Goal: Transaction & Acquisition: Download file/media

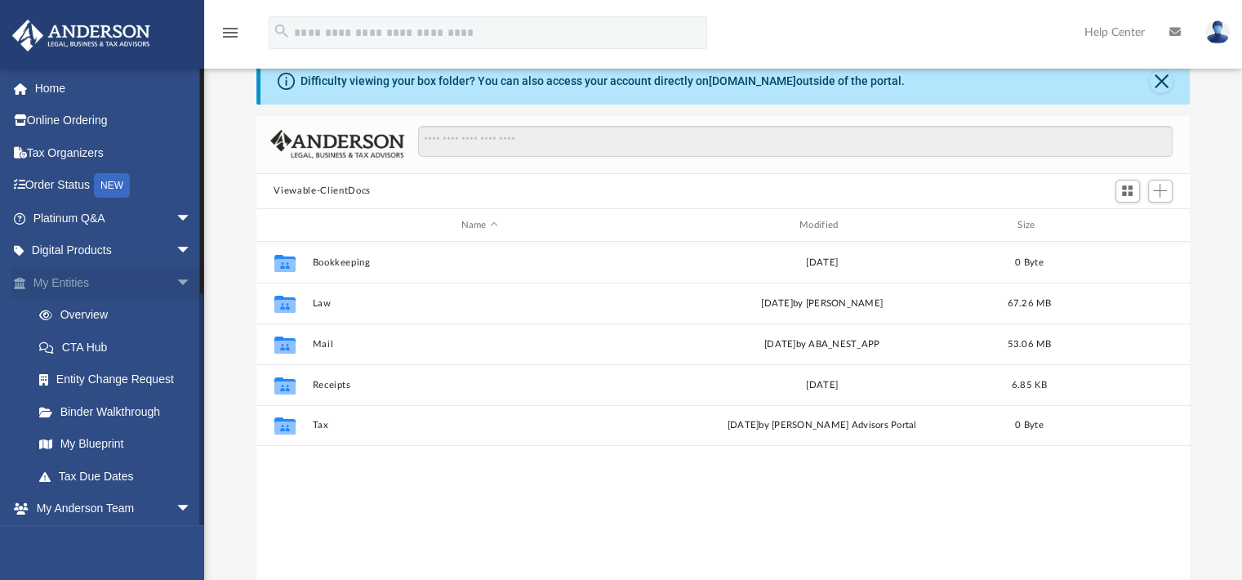
scroll to position [359, 921]
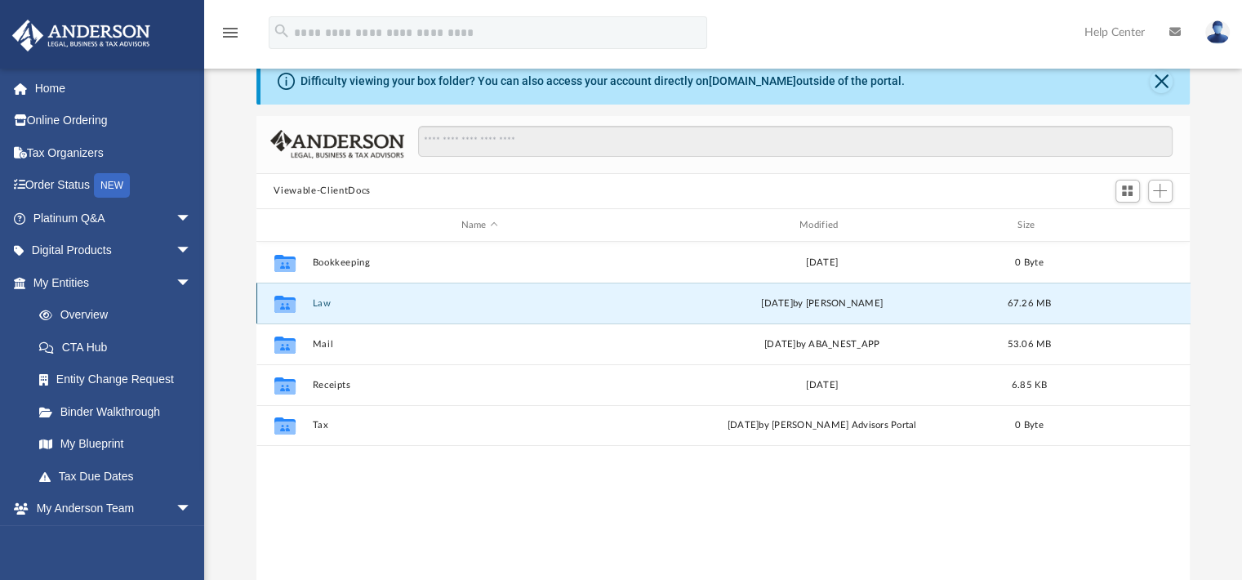
click at [325, 300] on button "Law" at bounding box center [479, 303] width 335 height 11
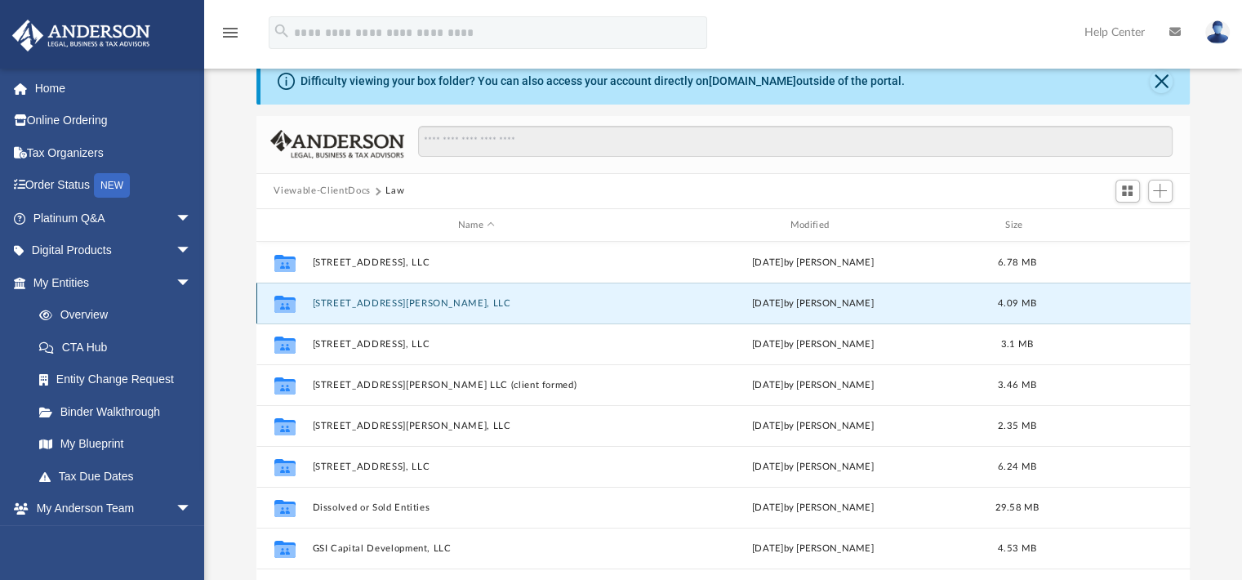
click at [325, 300] on button "[STREET_ADDRESS][PERSON_NAME], LLC" at bounding box center [476, 303] width 329 height 11
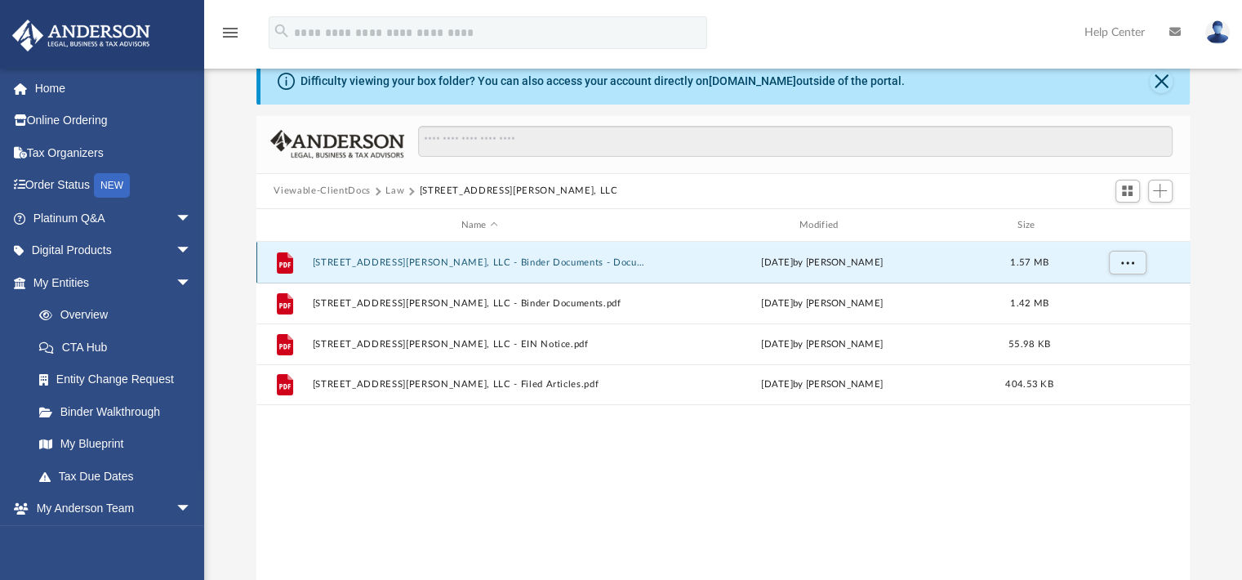
click at [465, 263] on button "[STREET_ADDRESS][PERSON_NAME], LLC - Binder Documents - DocuSigned.pdf" at bounding box center [479, 262] width 335 height 11
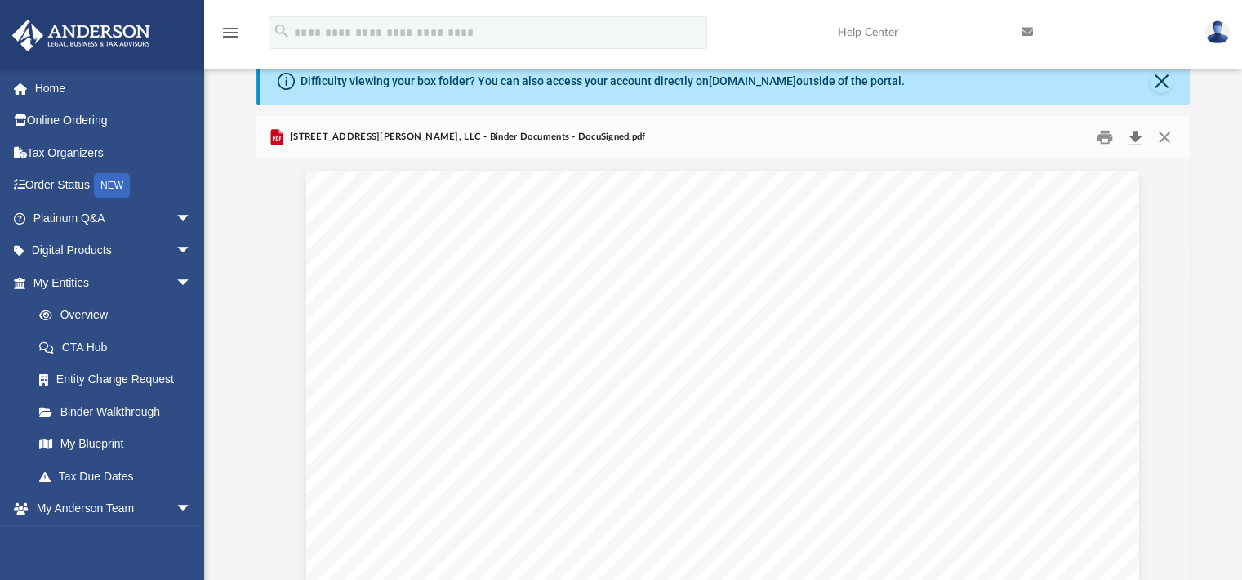
click at [1134, 138] on button "Download" at bounding box center [1135, 136] width 29 height 25
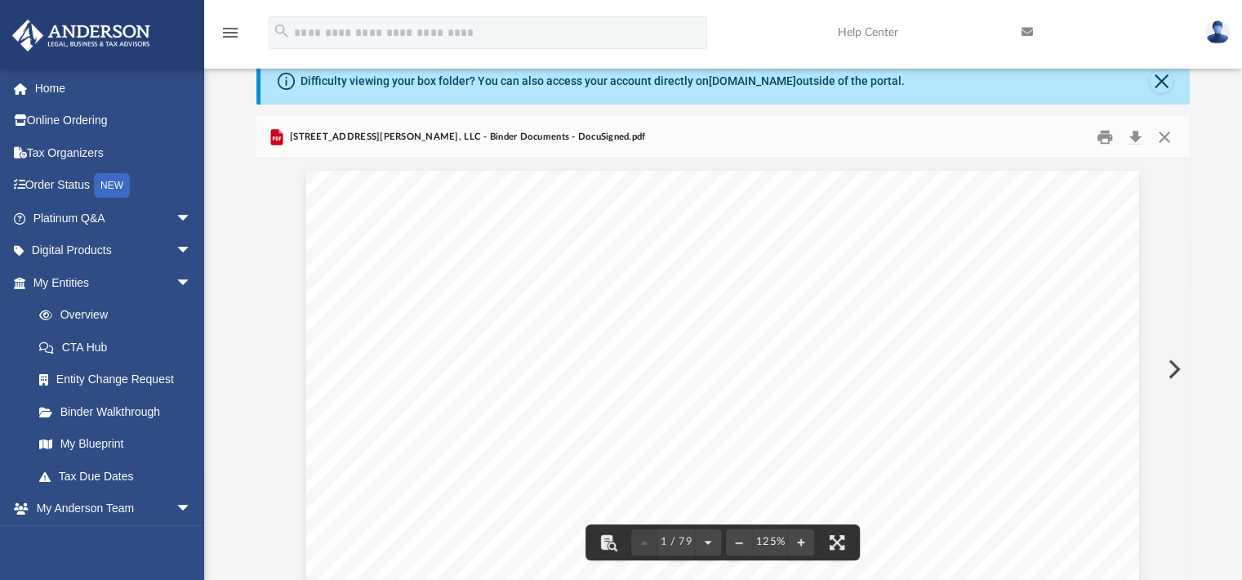
click at [1226, 154] on div "Difficulty viewing your box folder? You can also access your account directly o…" at bounding box center [723, 320] width 1038 height 522
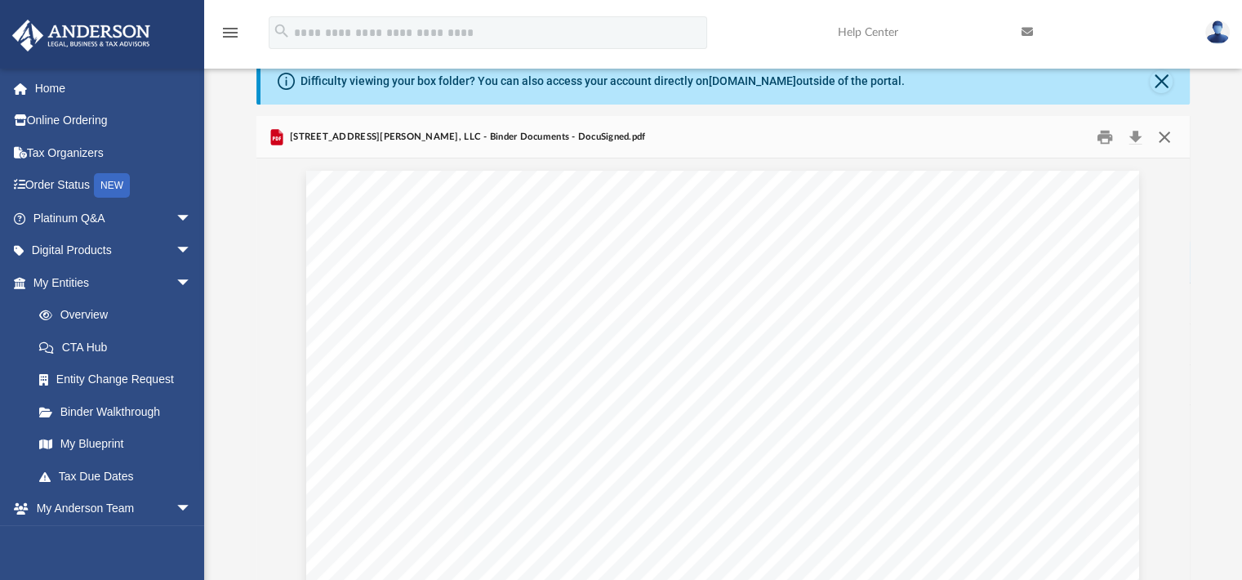
click at [1166, 140] on button "Close" at bounding box center [1164, 136] width 29 height 25
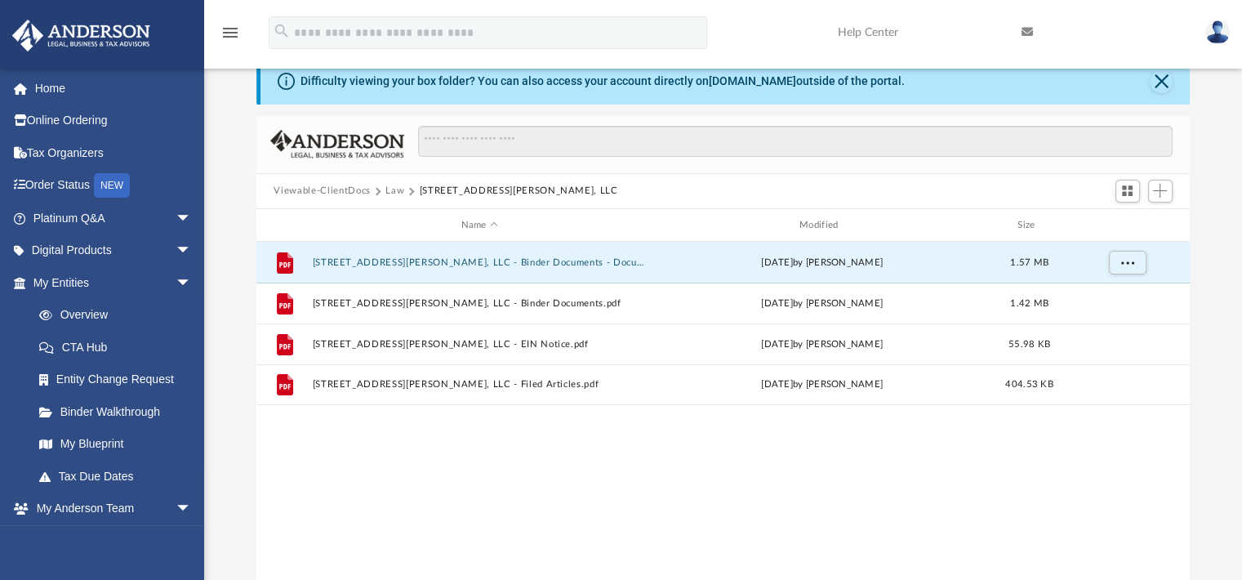
click at [393, 189] on button "Law" at bounding box center [394, 191] width 19 height 15
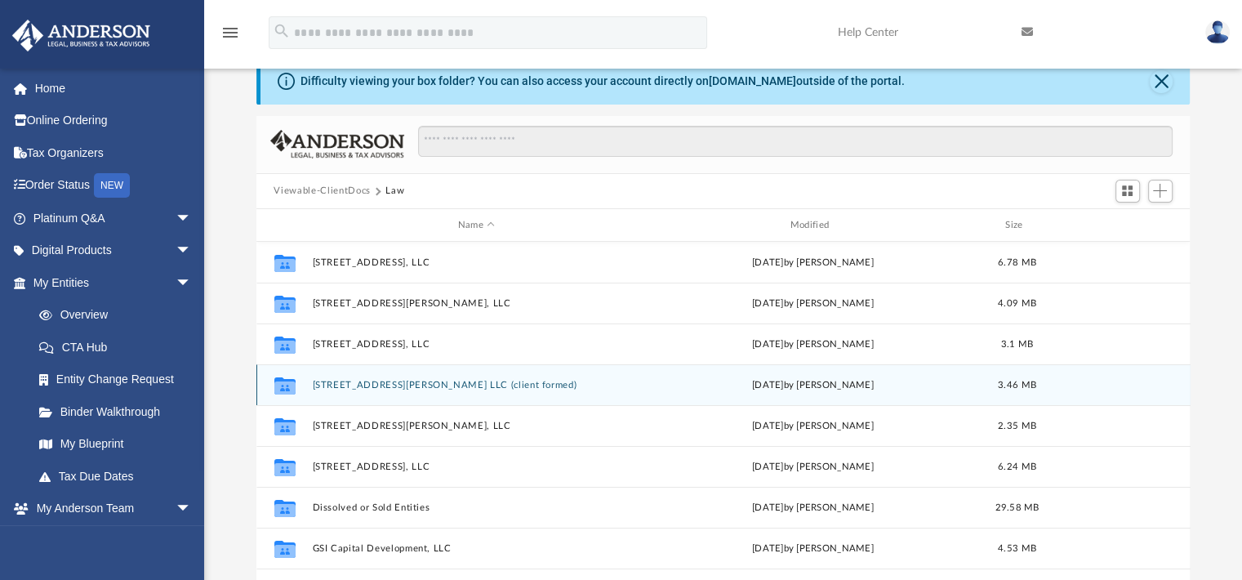
click at [369, 384] on button "[STREET_ADDRESS][PERSON_NAME] LLC (client formed)" at bounding box center [476, 385] width 329 height 11
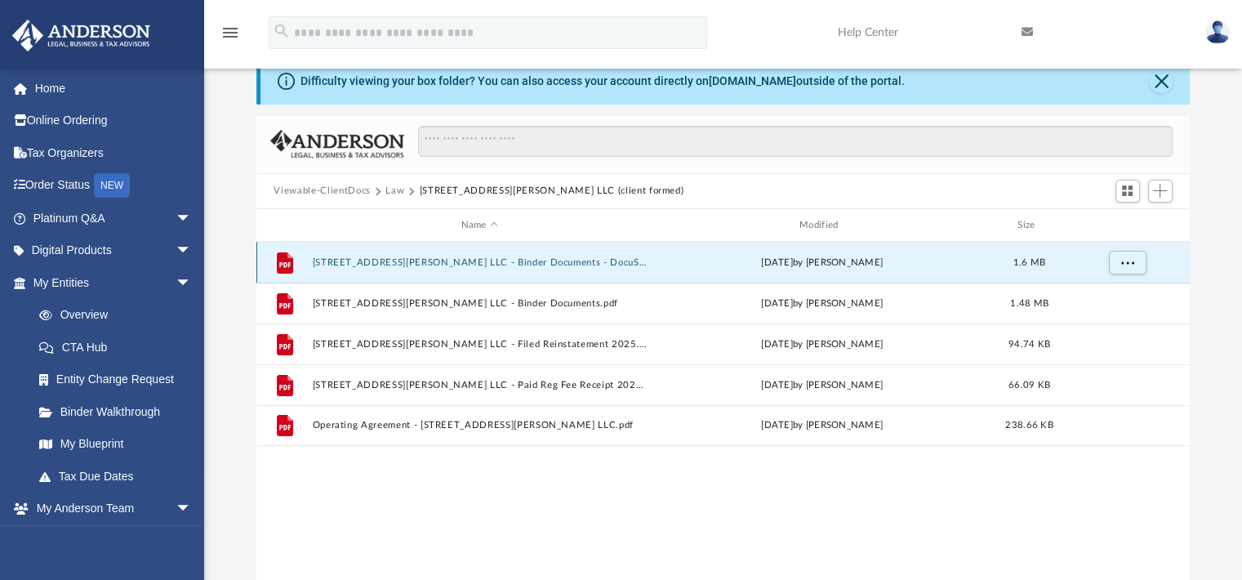
click at [493, 262] on button "[STREET_ADDRESS][PERSON_NAME] LLC - Binder Documents - DocuSigned.pdf" at bounding box center [479, 262] width 335 height 11
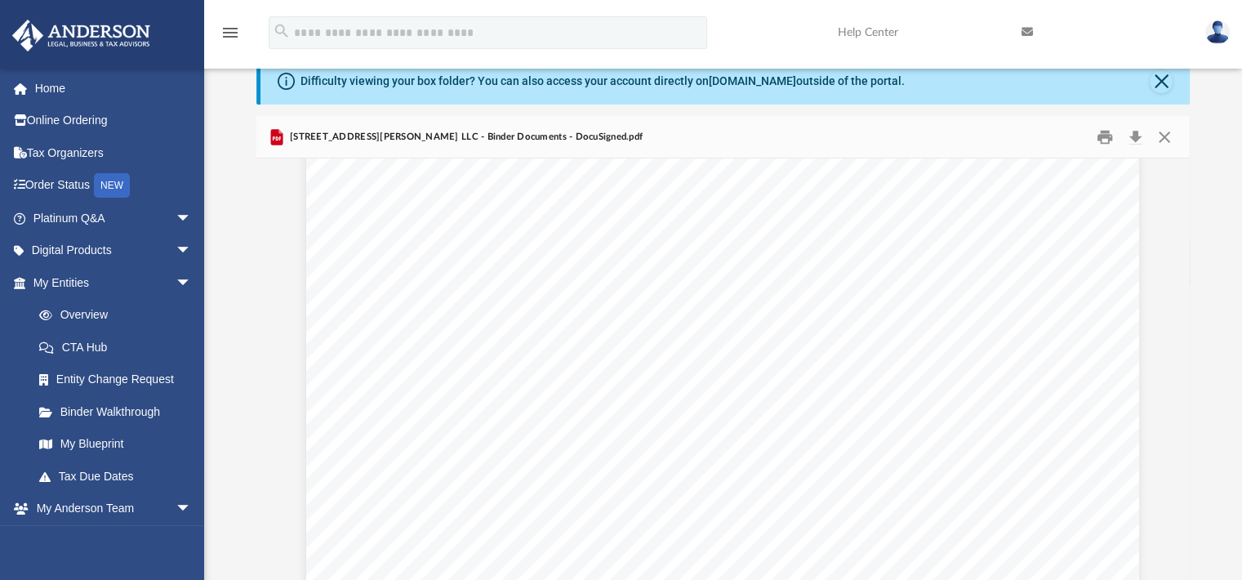
scroll to position [74884, 0]
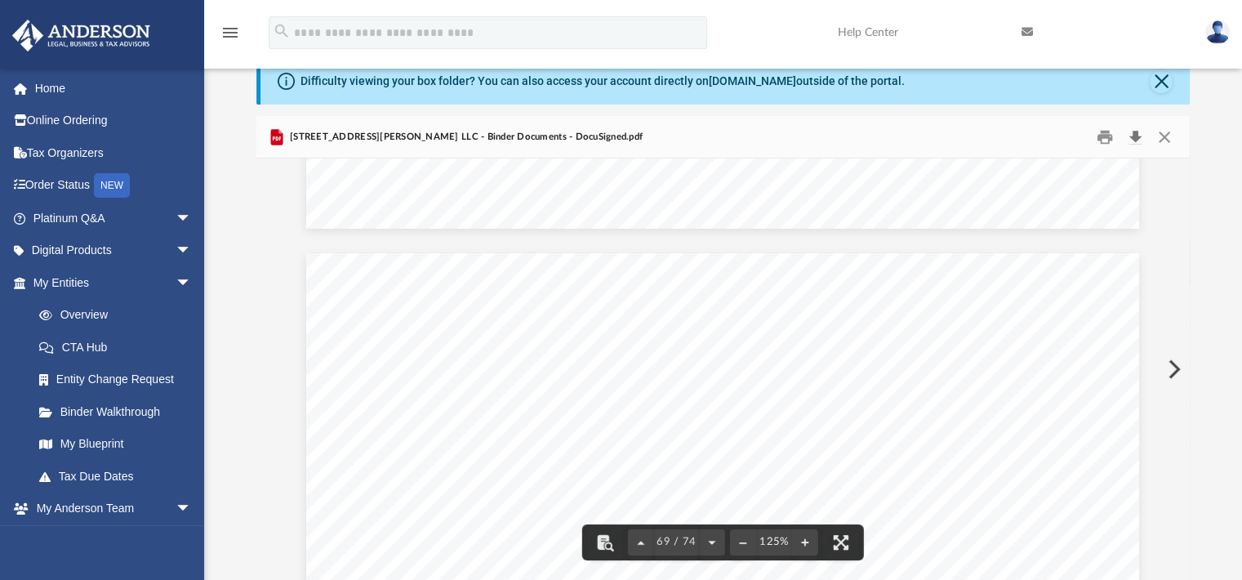
click at [1138, 143] on button "Download" at bounding box center [1135, 136] width 29 height 25
click at [1158, 135] on button "Close" at bounding box center [1164, 136] width 29 height 25
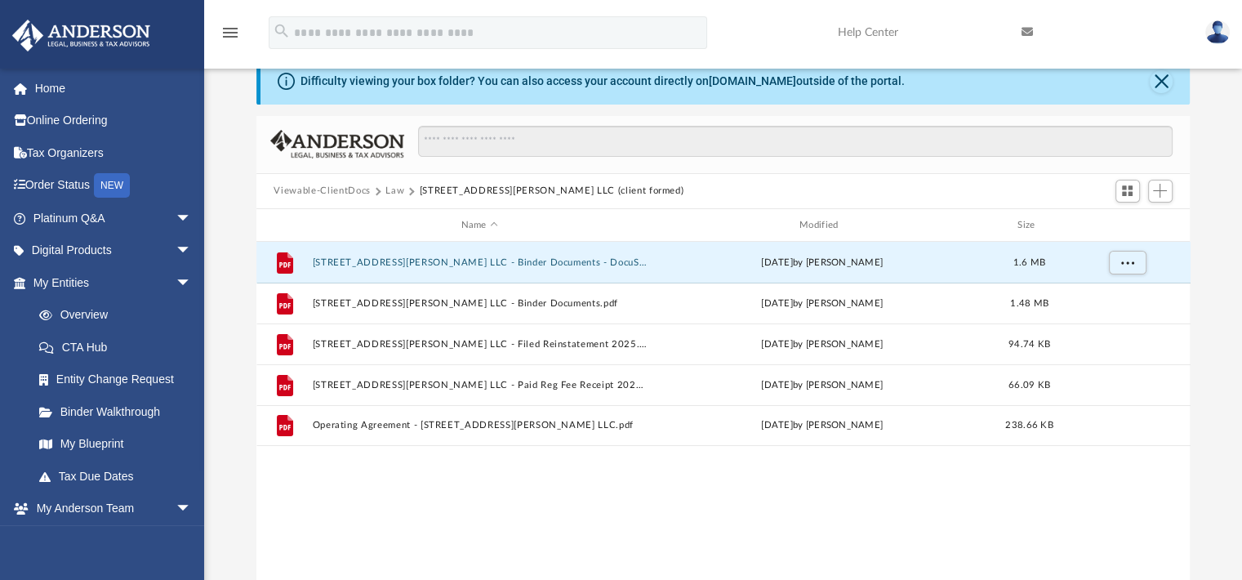
click at [397, 190] on button "Law" at bounding box center [394, 191] width 19 height 15
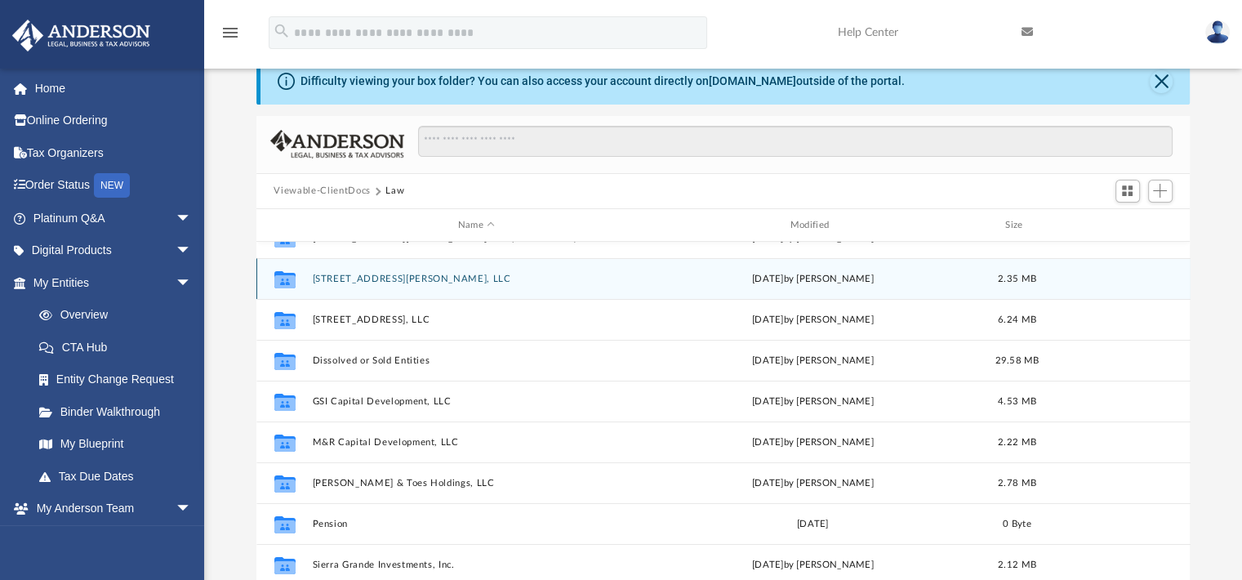
scroll to position [149, 0]
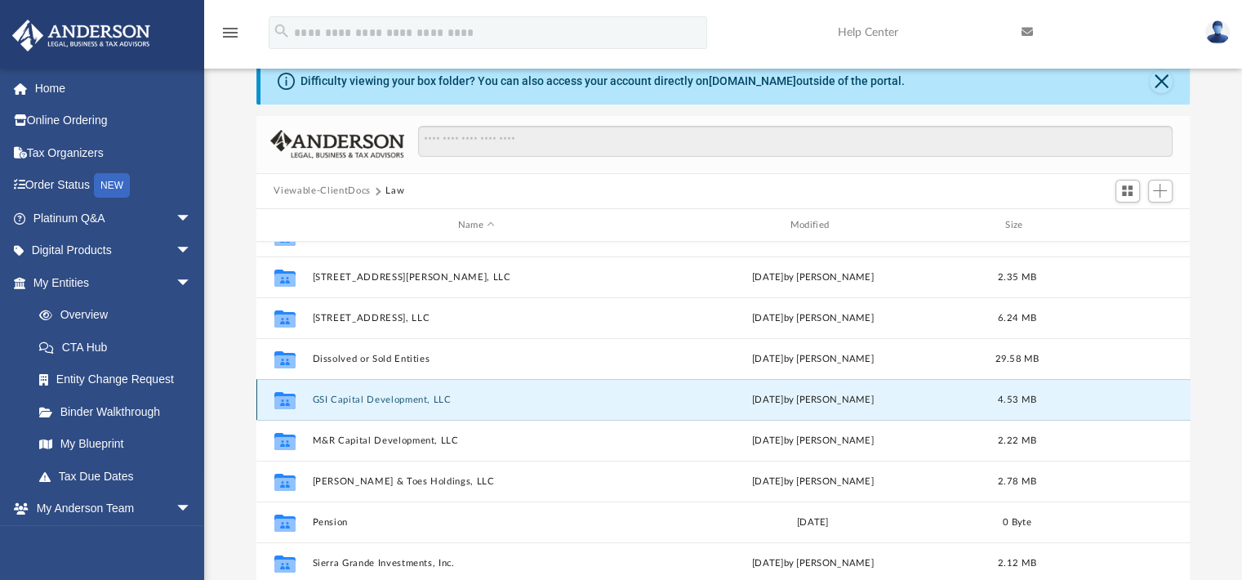
click at [397, 401] on button "GSI Capital Development, LLC" at bounding box center [476, 399] width 329 height 11
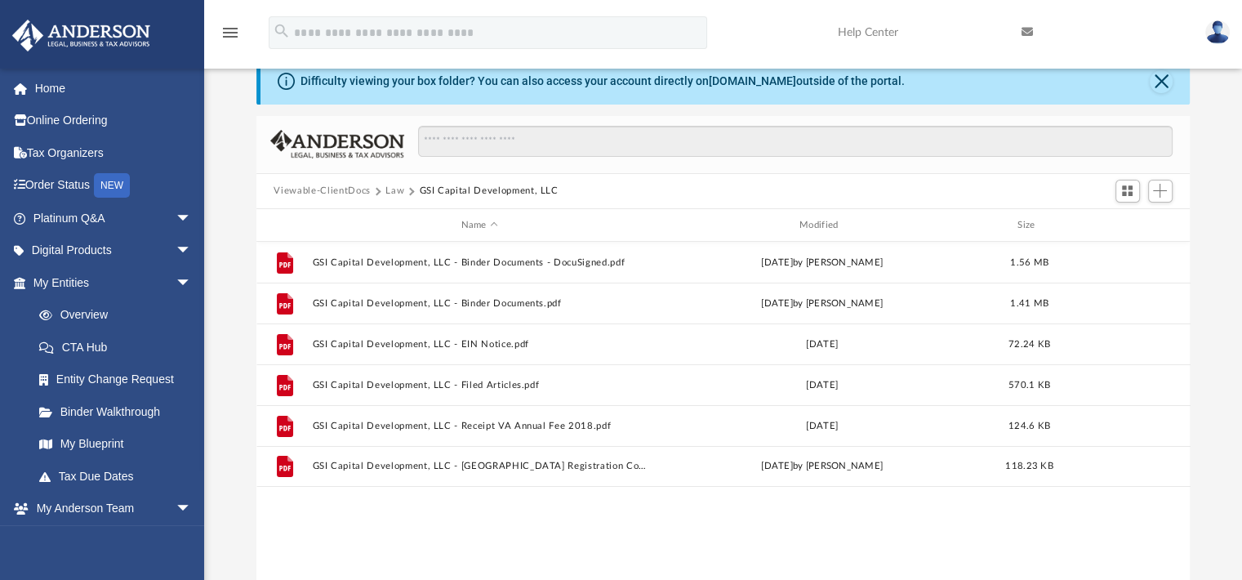
scroll to position [0, 0]
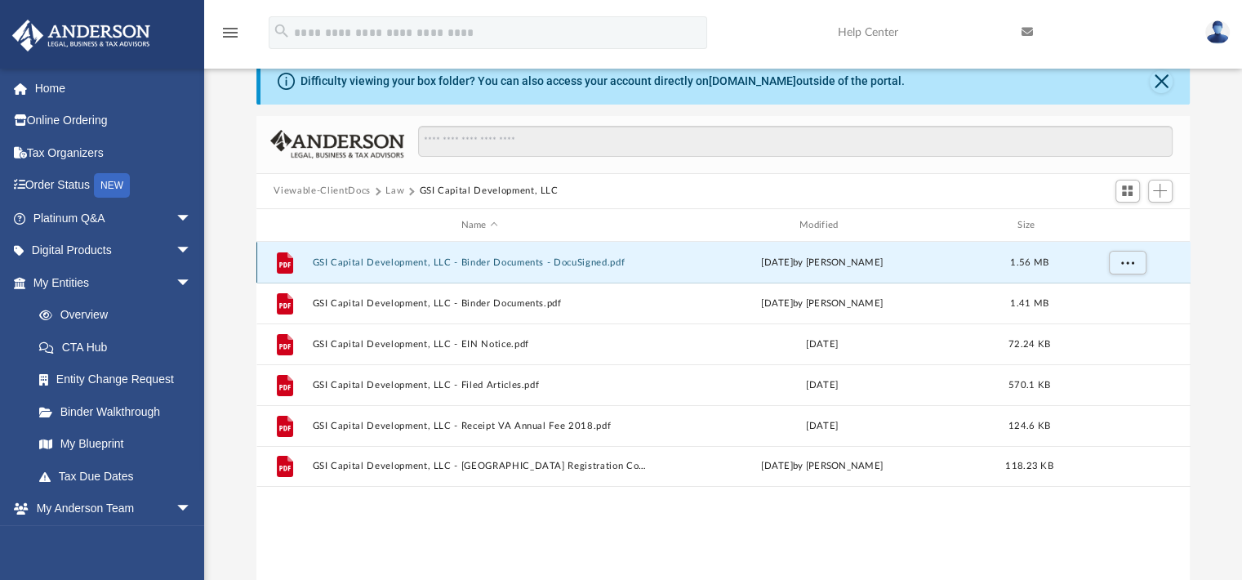
click at [510, 265] on button "GSI Capital Development, LLC - Binder Documents - DocuSigned.pdf" at bounding box center [479, 262] width 335 height 11
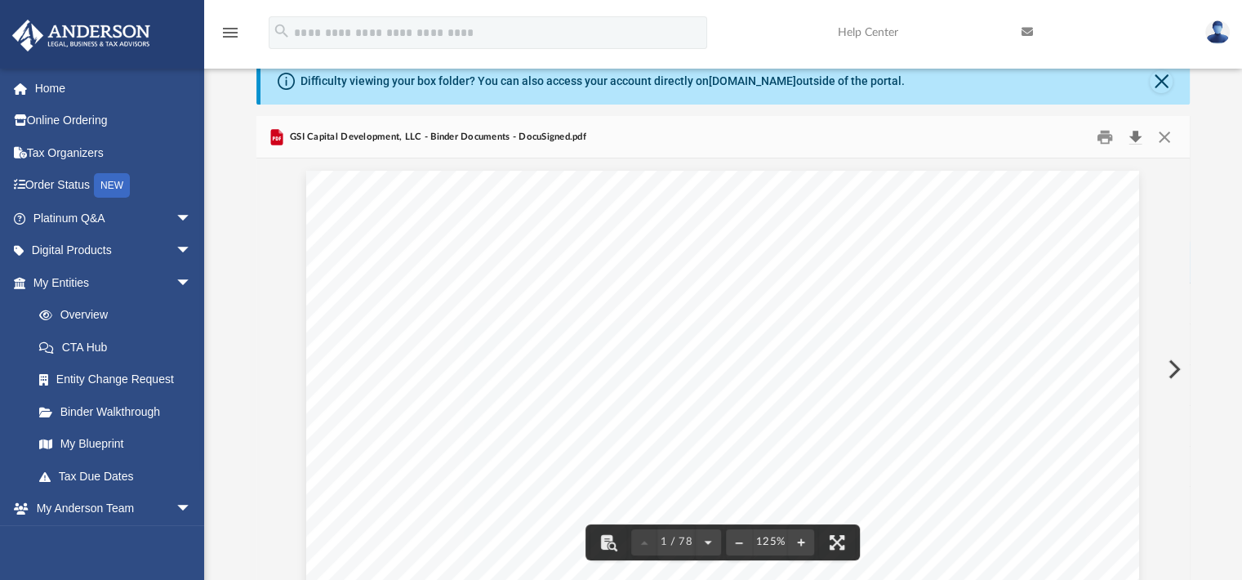
click at [1131, 137] on button "Download" at bounding box center [1135, 136] width 29 height 25
